Goal: Information Seeking & Learning: Learn about a topic

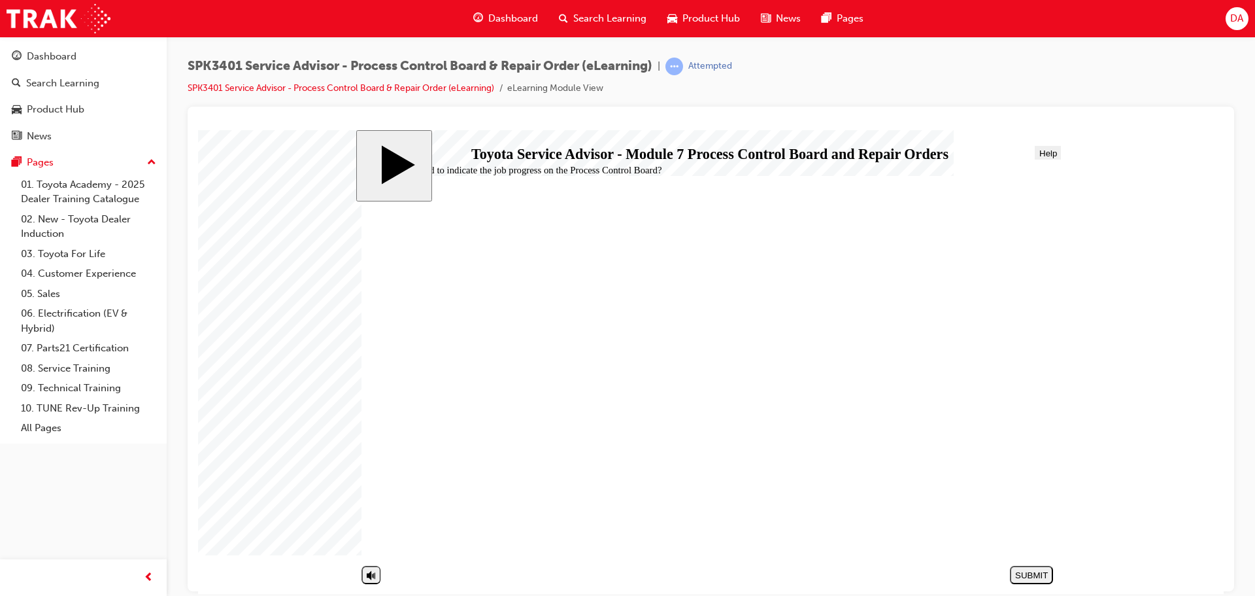
drag, startPoint x: 460, startPoint y: 361, endPoint x: 462, endPoint y: 345, distance: 15.9
radio input "true"
click at [1022, 569] on div "SUBMIT" at bounding box center [1031, 574] width 33 height 10
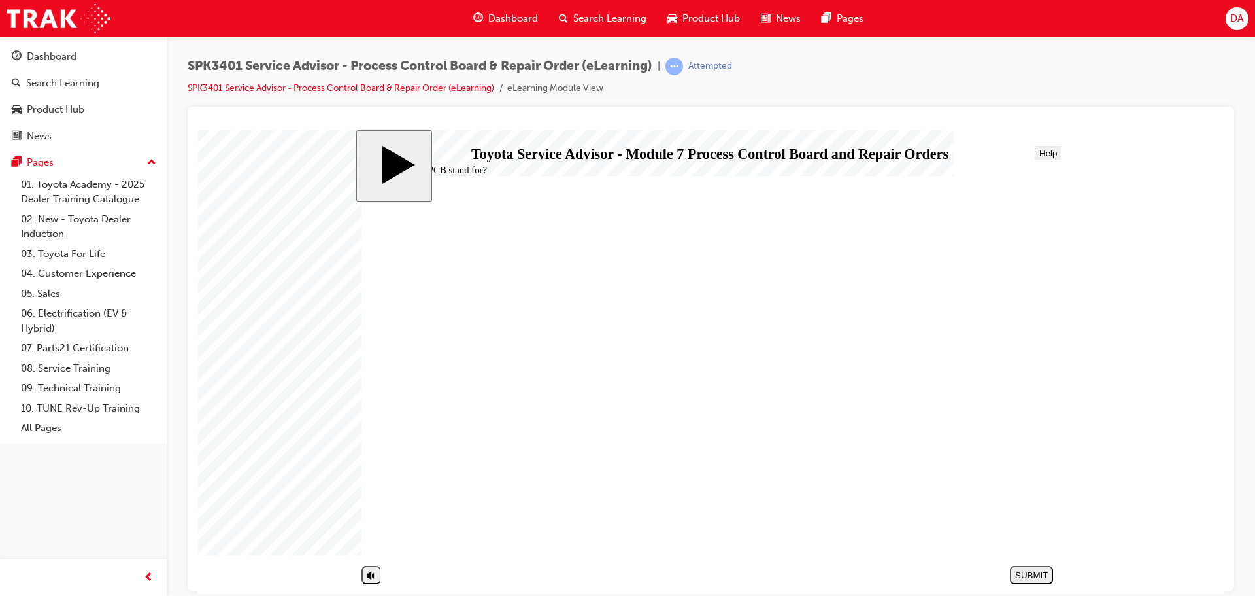
radio input "true"
click at [1040, 570] on div "SUBMIT" at bounding box center [1031, 574] width 33 height 10
